Goal: Information Seeking & Learning: Learn about a topic

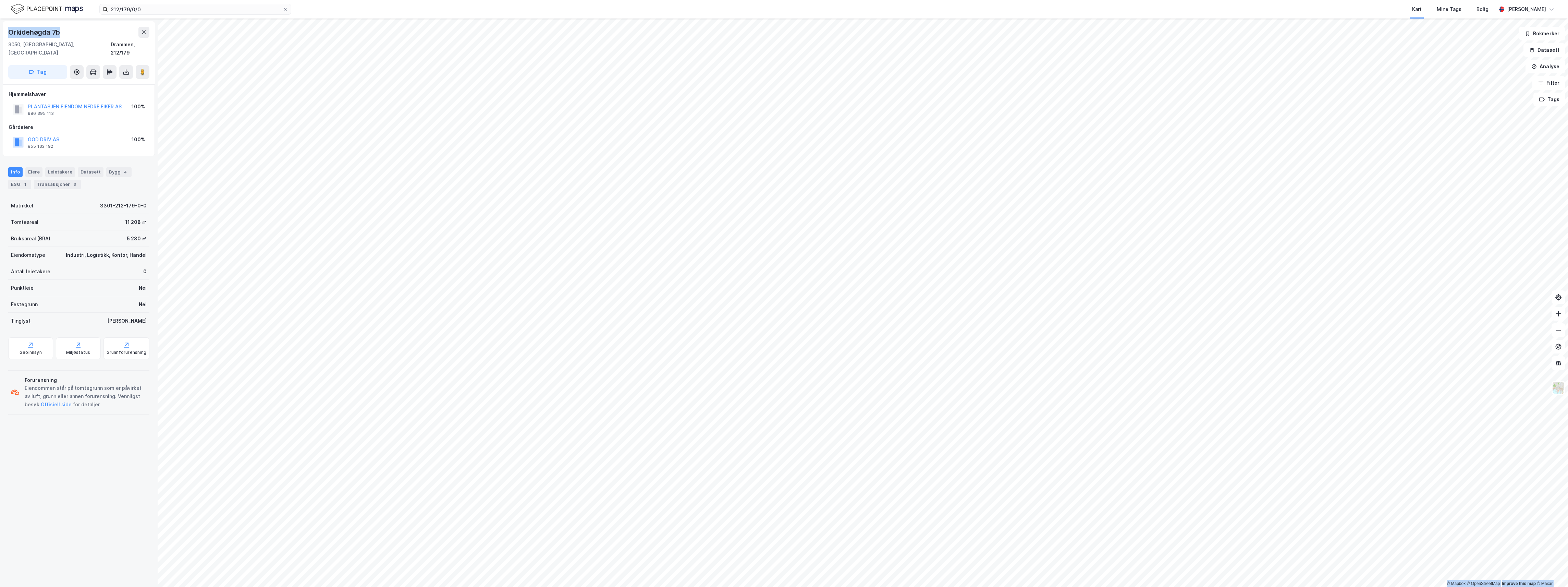
drag, startPoint x: 83, startPoint y: 29, endPoint x: -4, endPoint y: 30, distance: 87.0
click at [0, 30] on html "212/179/0/0 Kart Mine Tags Bolig John Instanes © Mapbox © OpenStreetMap Improve…" at bounding box center [784, 294] width 1568 height 587
drag, startPoint x: -4, startPoint y: 30, endPoint x: 124, endPoint y: 30, distance: 128.0
click at [124, 30] on div "Orkidehøgda 7b" at bounding box center [79, 32] width 141 height 11
click at [141, 30] on button at bounding box center [144, 32] width 11 height 11
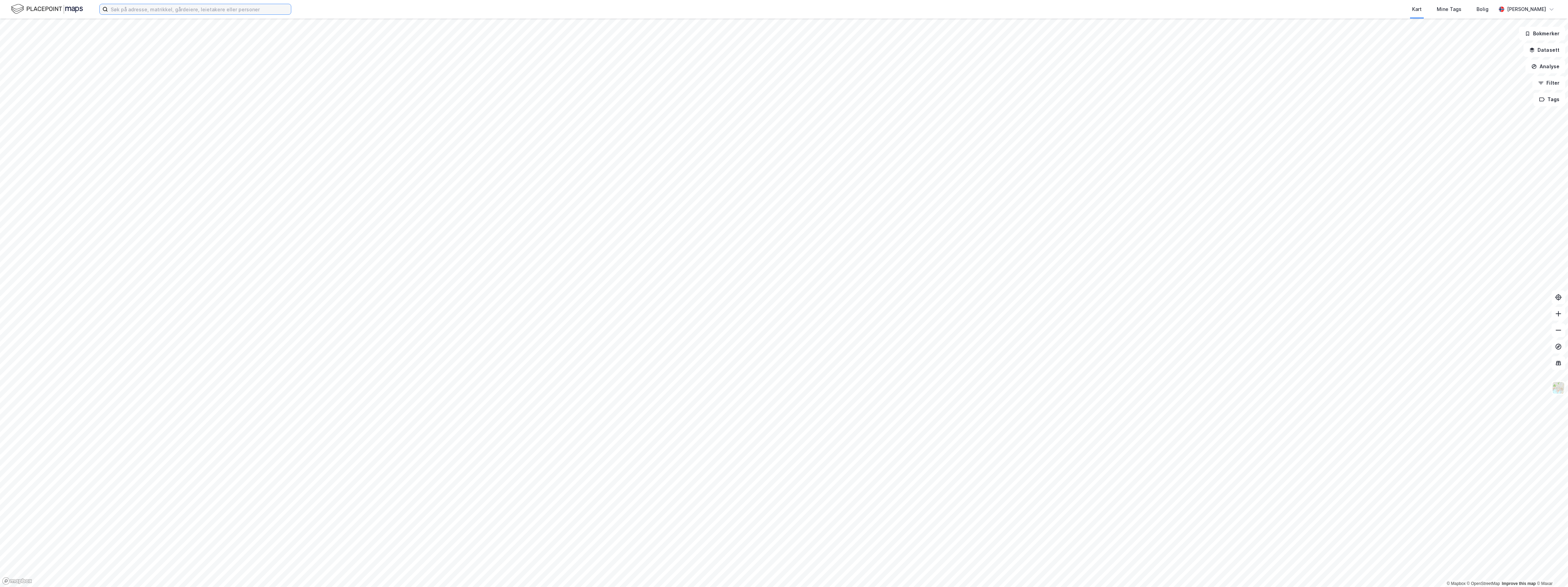
click at [125, 10] on input at bounding box center [199, 9] width 183 height 10
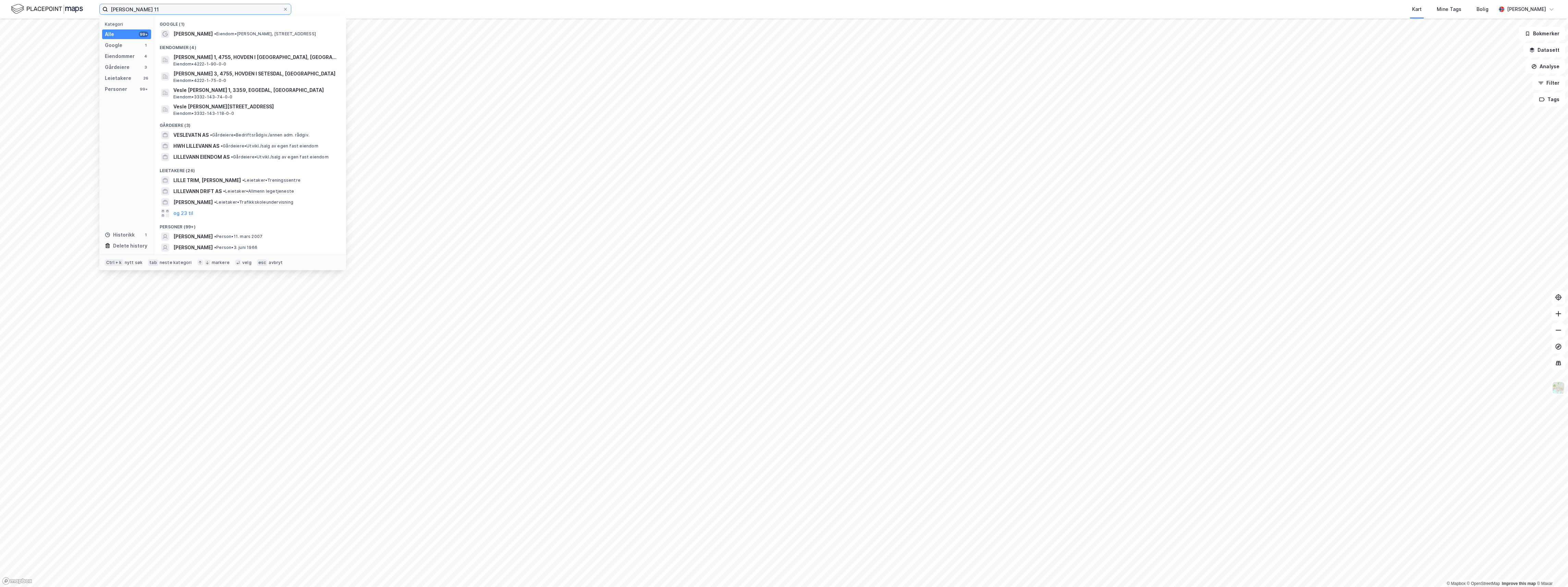
type input "[PERSON_NAME] 11"
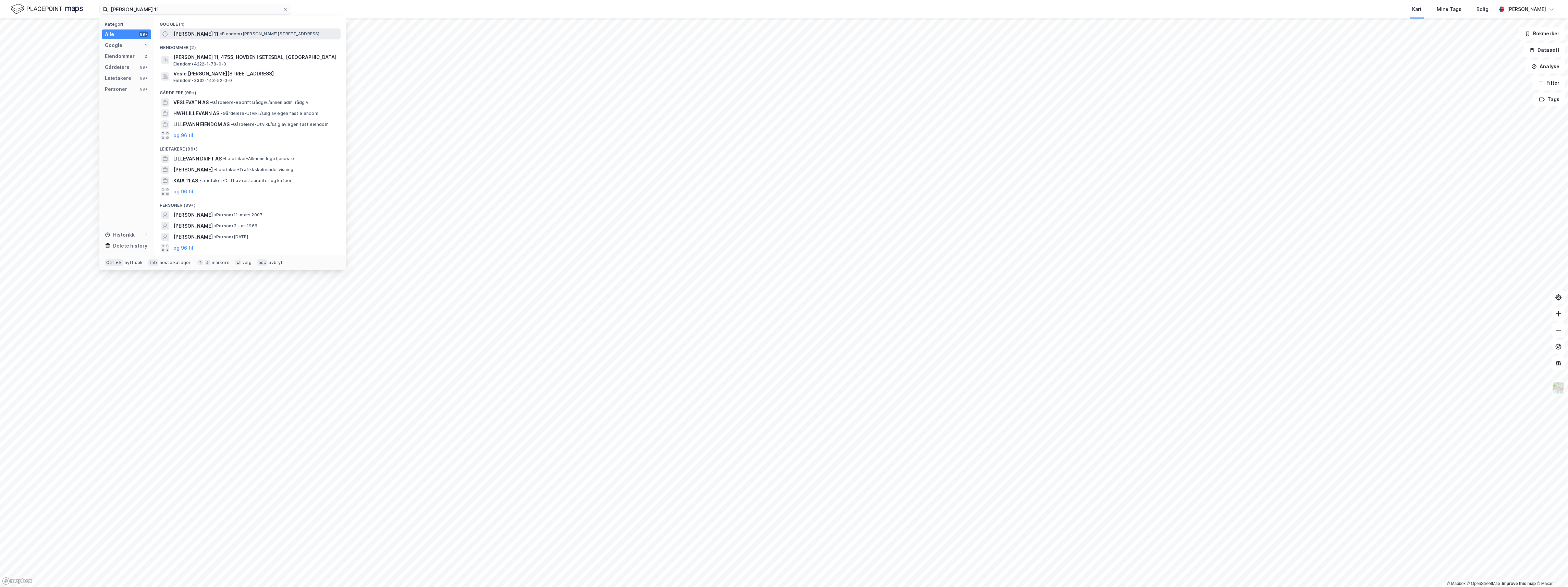
click at [189, 32] on span "[PERSON_NAME] 11" at bounding box center [196, 34] width 45 height 9
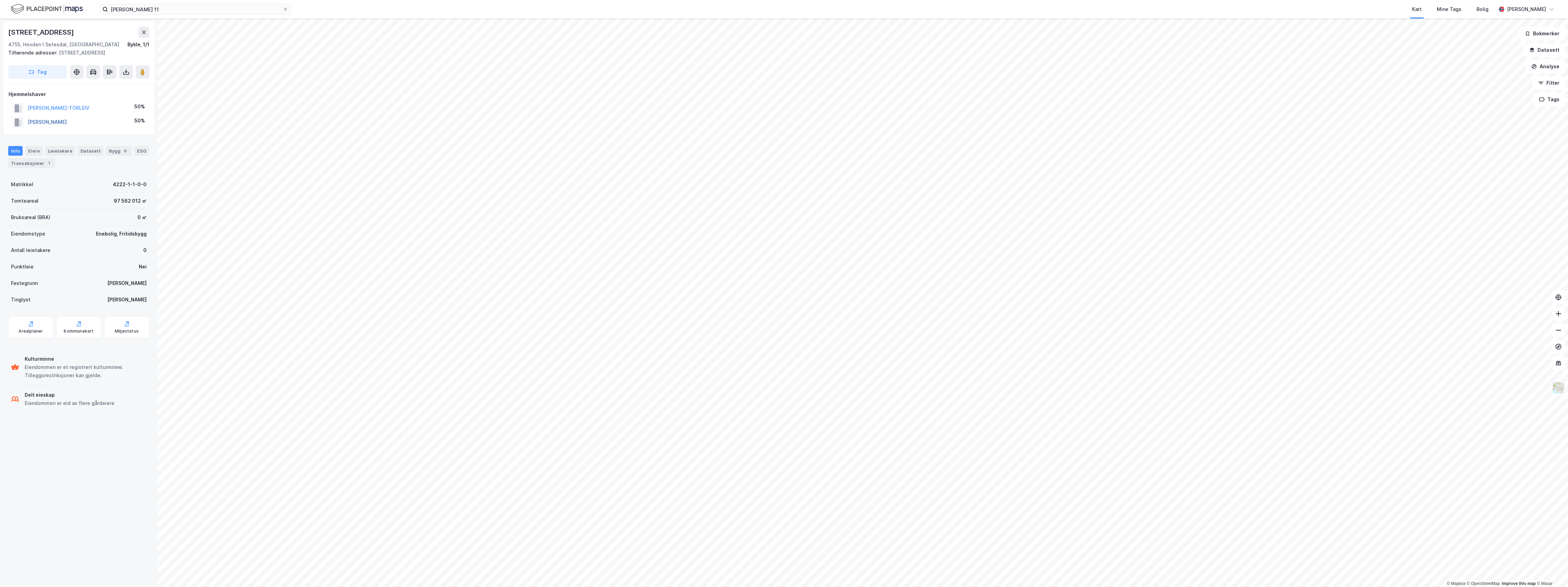
click at [0, 0] on button "[PERSON_NAME]" at bounding box center [0, 0] width 0 height 0
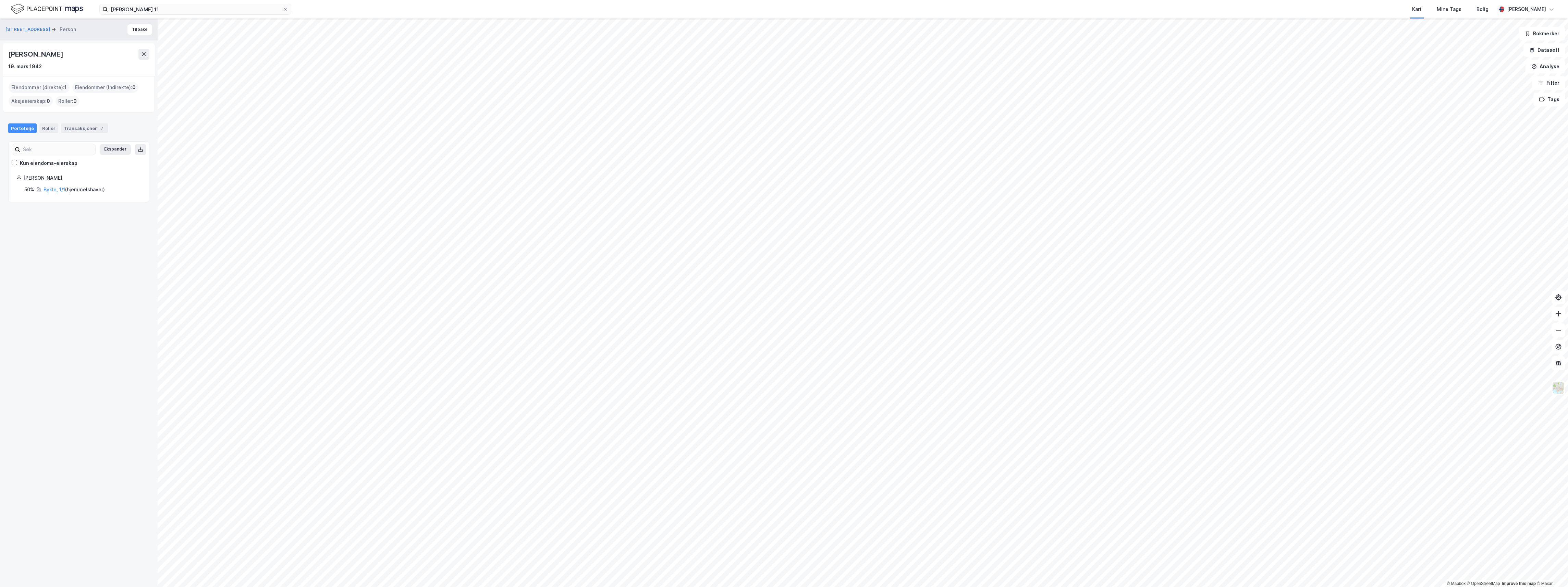
drag, startPoint x: 55, startPoint y: 56, endPoint x: 3, endPoint y: 54, distance: 52.0
click at [3, 54] on div "[PERSON_NAME] [DATE]" at bounding box center [79, 60] width 152 height 33
drag, startPoint x: 3, startPoint y: 54, endPoint x: 74, endPoint y: 128, distance: 102.6
click at [74, 128] on div "Transaksjoner 7" at bounding box center [84, 128] width 47 height 10
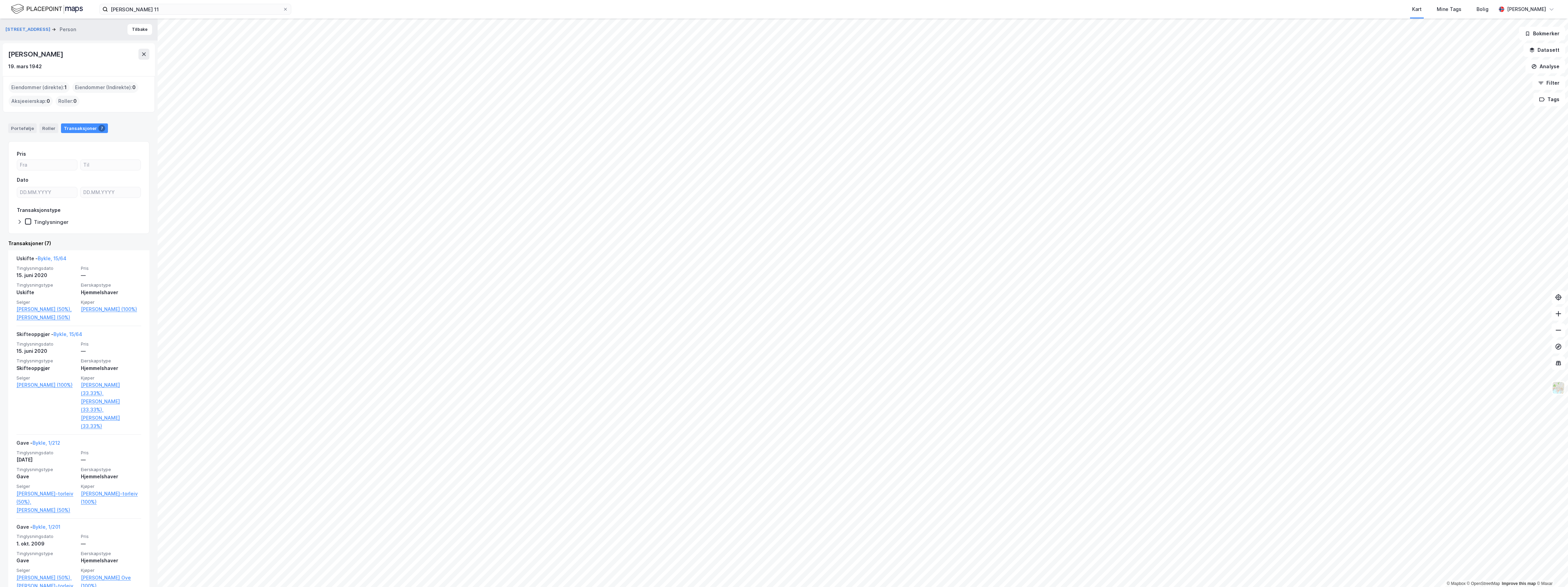
click at [33, 58] on div "[PERSON_NAME]" at bounding box center [37, 54] width 56 height 11
drag, startPoint x: 55, startPoint y: 53, endPoint x: 7, endPoint y: 50, distance: 48.1
click at [7, 50] on div "[PERSON_NAME] [DATE]" at bounding box center [79, 60] width 152 height 33
copy div "[PERSON_NAME]"
